Goal: Task Accomplishment & Management: Manage account settings

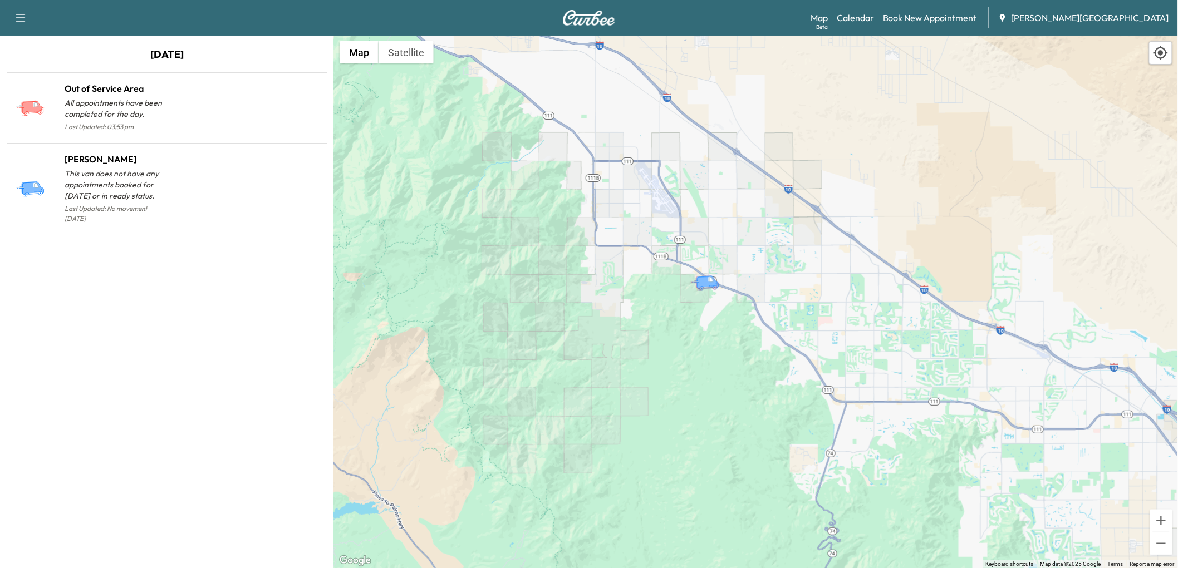
click at [874, 24] on link "Calendar" at bounding box center [854, 17] width 37 height 13
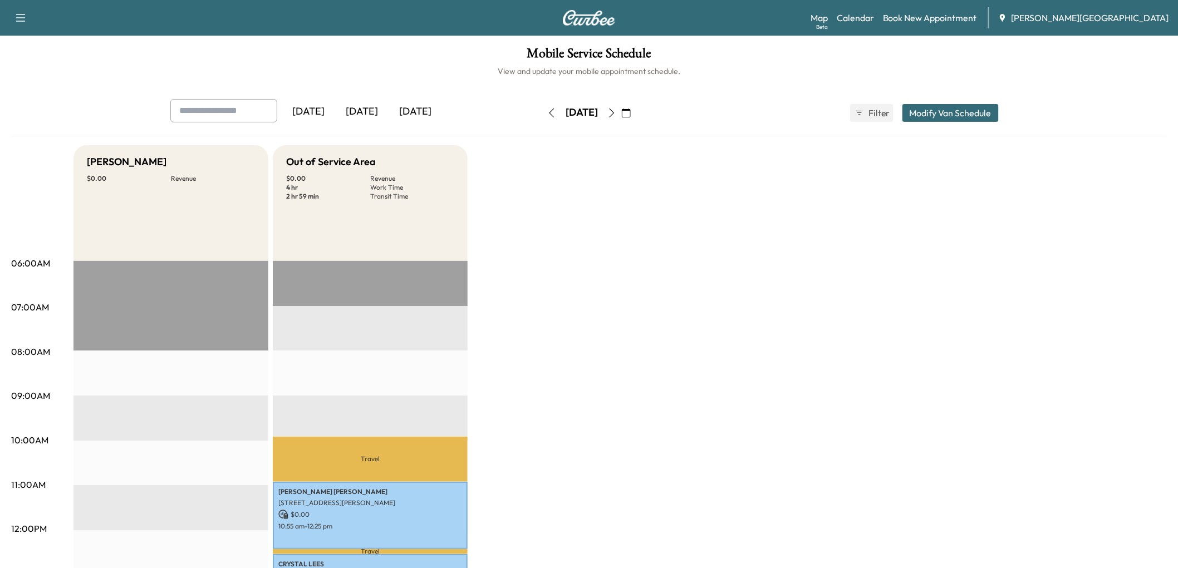
click at [616, 117] on icon "button" at bounding box center [611, 113] width 9 height 9
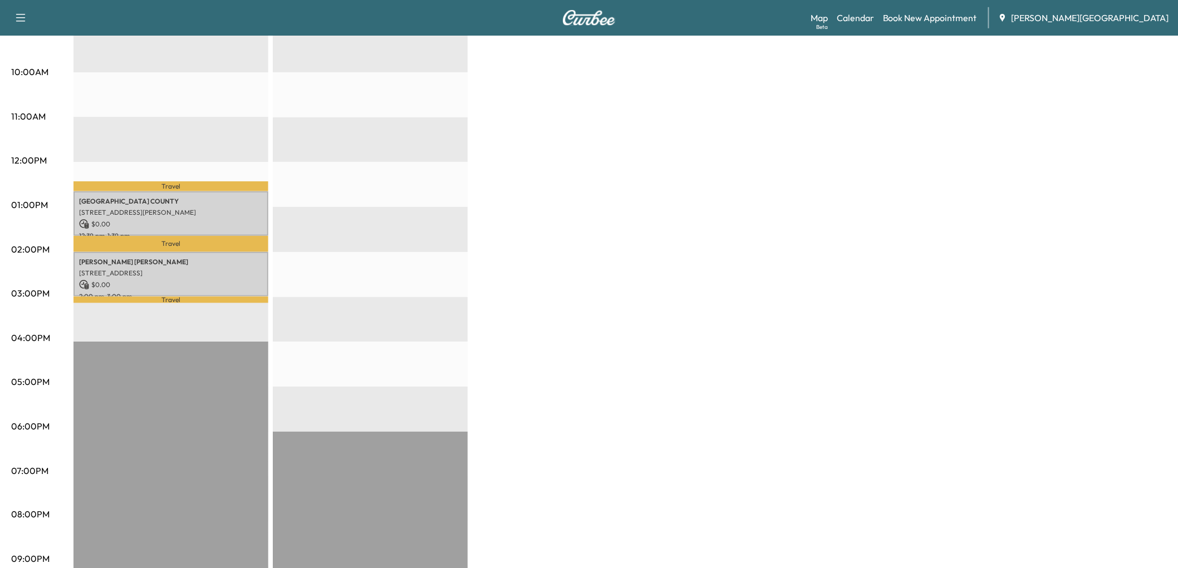
scroll to position [371, 0]
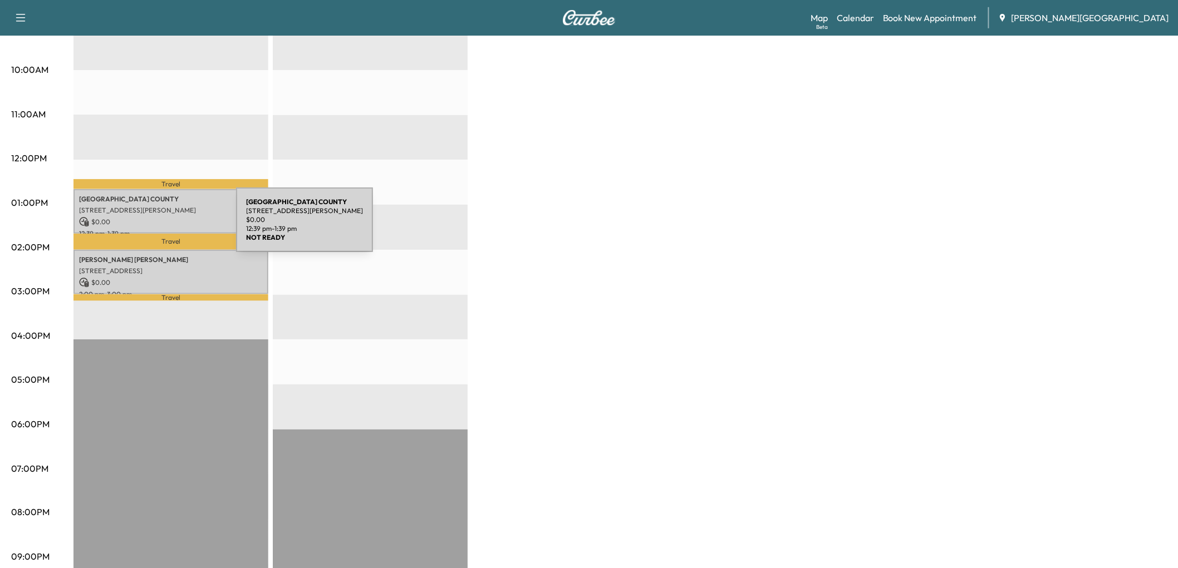
click at [152, 204] on p "[GEOGRAPHIC_DATA]" at bounding box center [171, 199] width 184 height 9
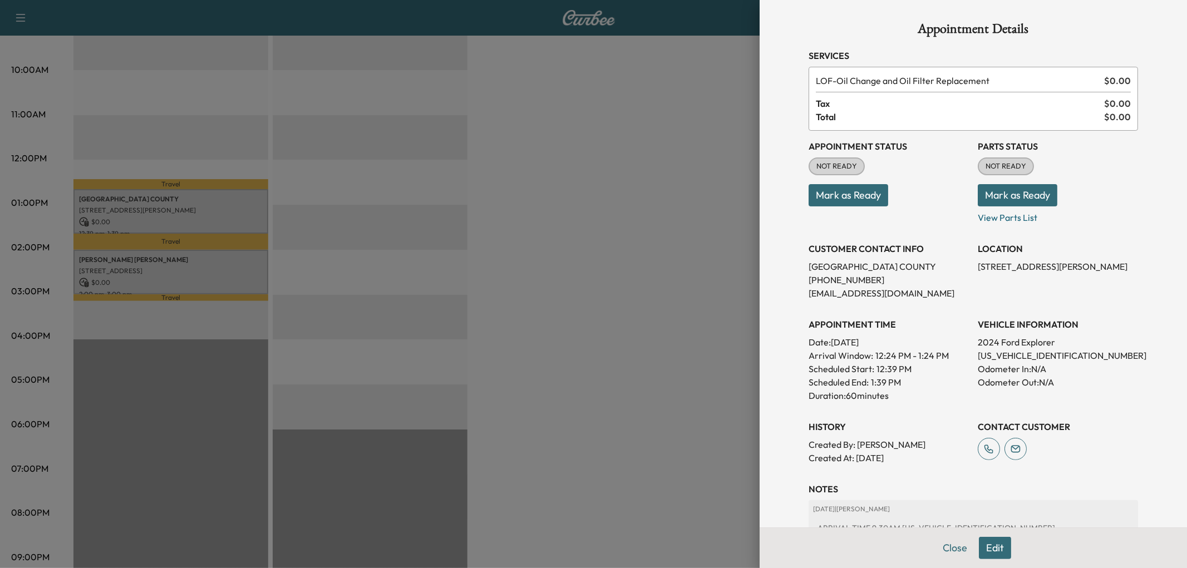
click at [828, 206] on button "Mark as Ready" at bounding box center [849, 195] width 80 height 22
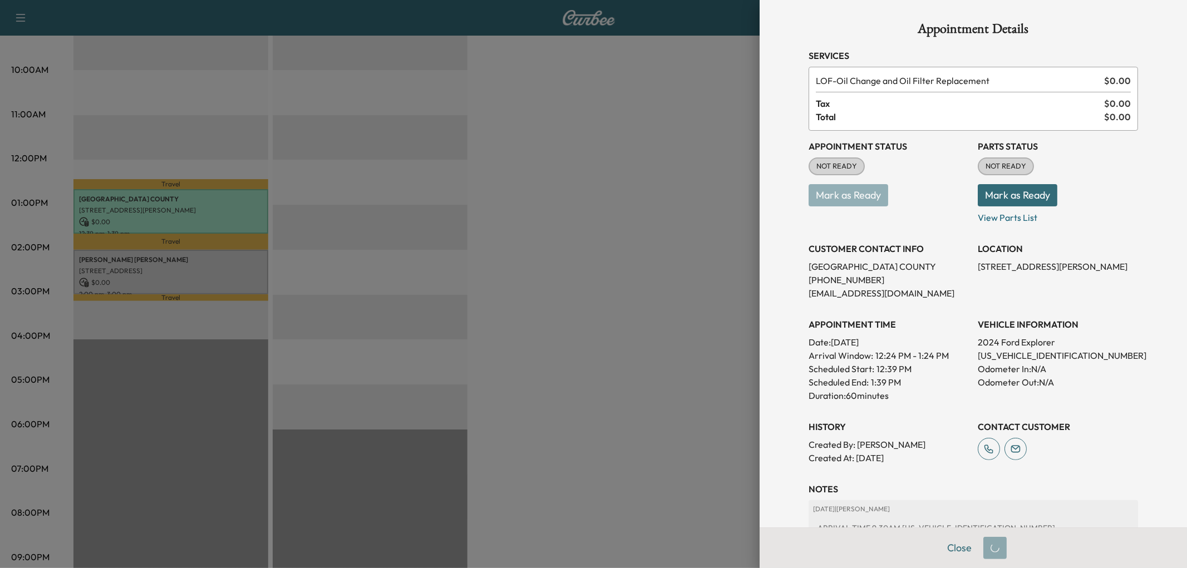
click at [579, 273] on div at bounding box center [593, 284] width 1187 height 568
click at [673, 273] on div at bounding box center [593, 284] width 1187 height 568
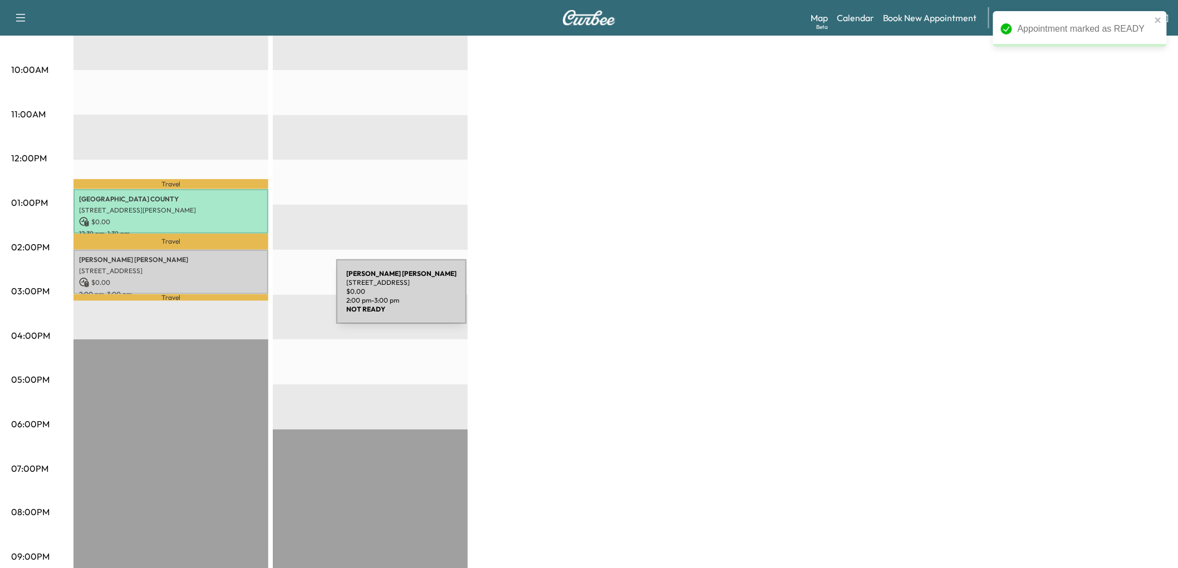
click at [252, 275] on p "[STREET_ADDRESS]" at bounding box center [171, 271] width 184 height 9
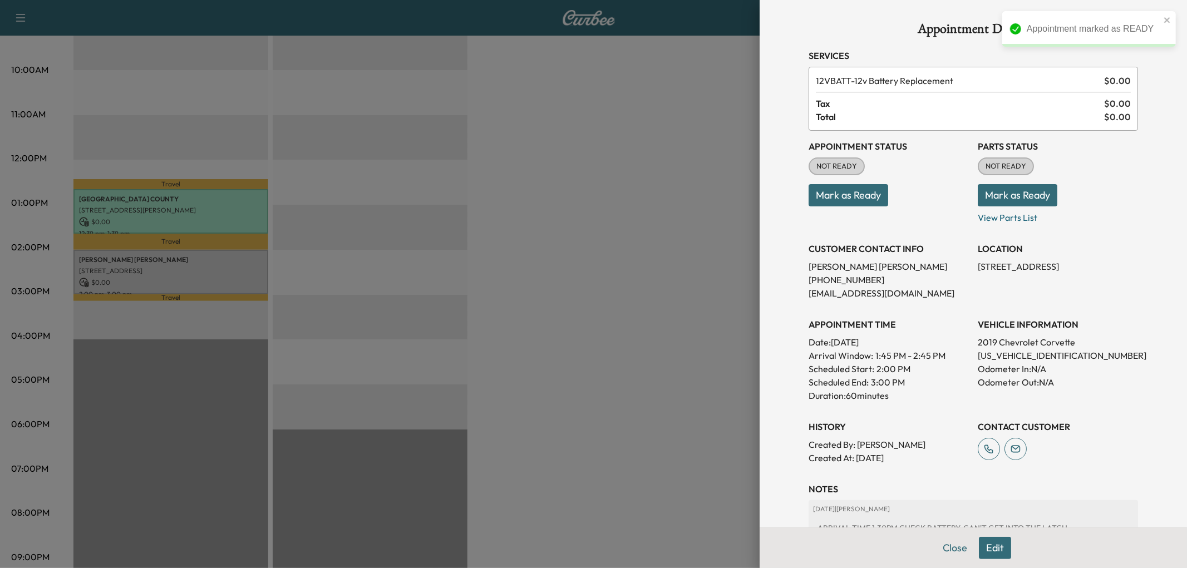
click at [811, 206] on button "Mark as Ready" at bounding box center [849, 195] width 80 height 22
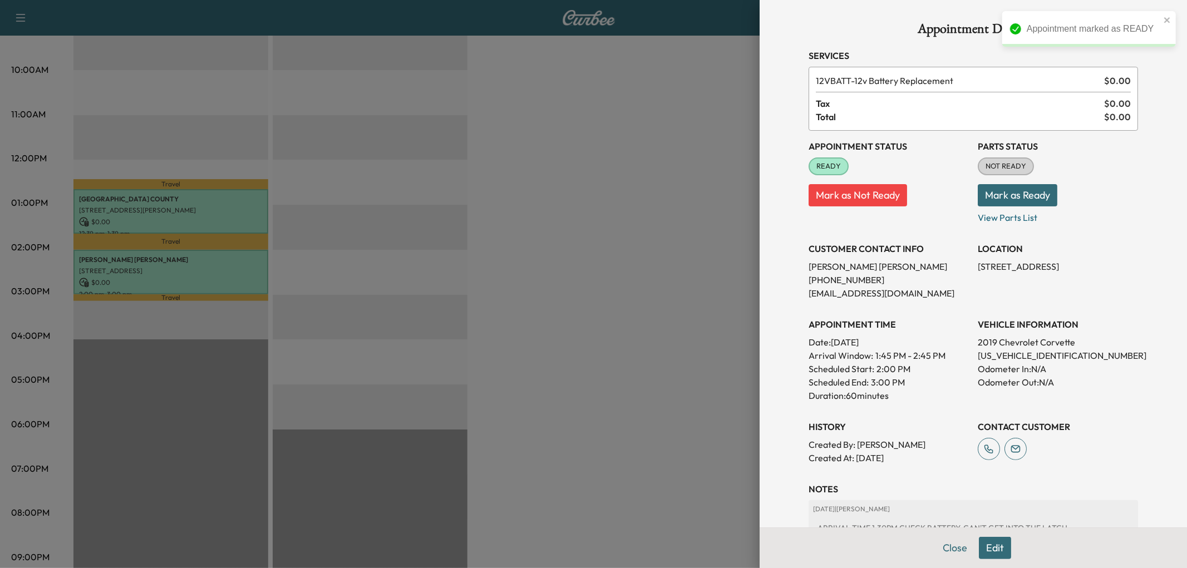
click at [647, 362] on div at bounding box center [593, 284] width 1187 height 568
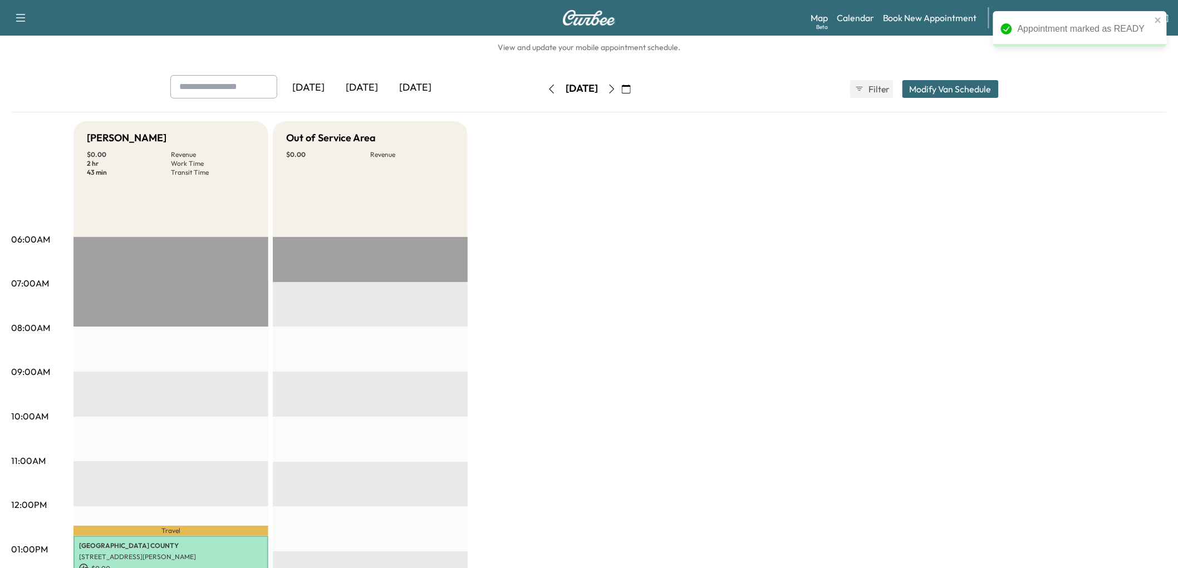
scroll to position [0, 0]
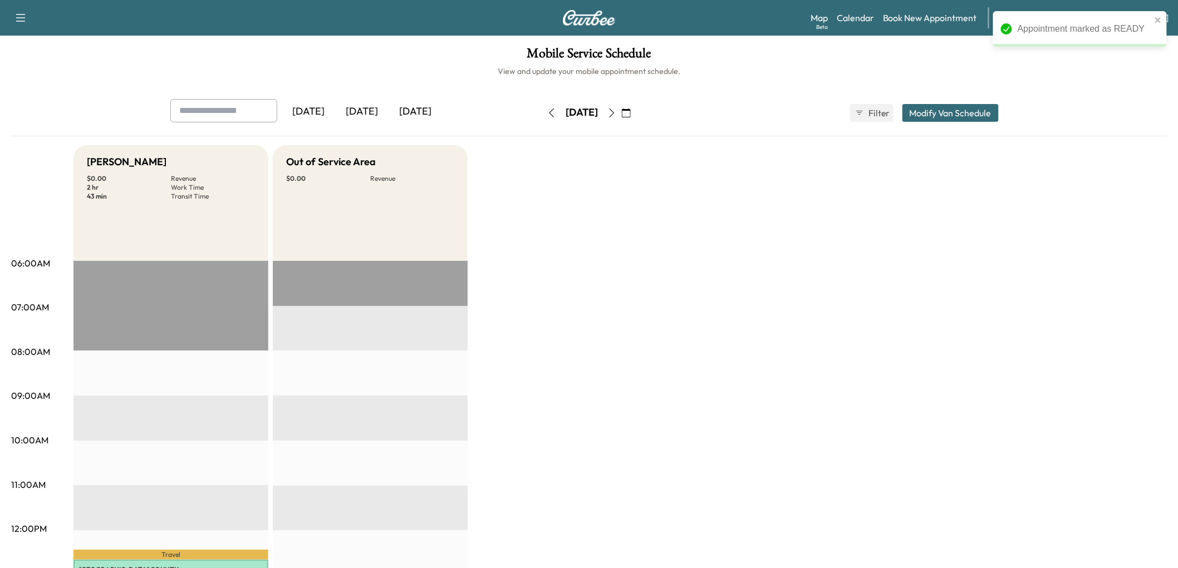
click at [547, 117] on icon "button" at bounding box center [551, 113] width 9 height 9
